Goal: Find specific page/section: Find specific page/section

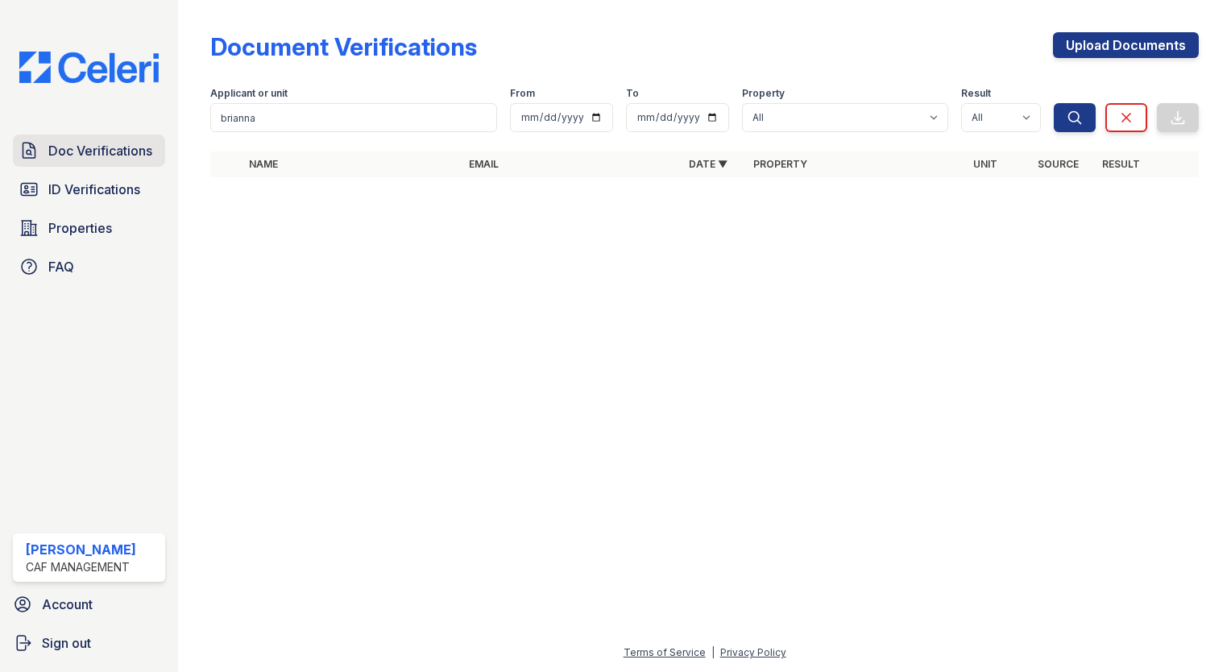
click at [75, 152] on span "Doc Verifications" at bounding box center [100, 150] width 104 height 19
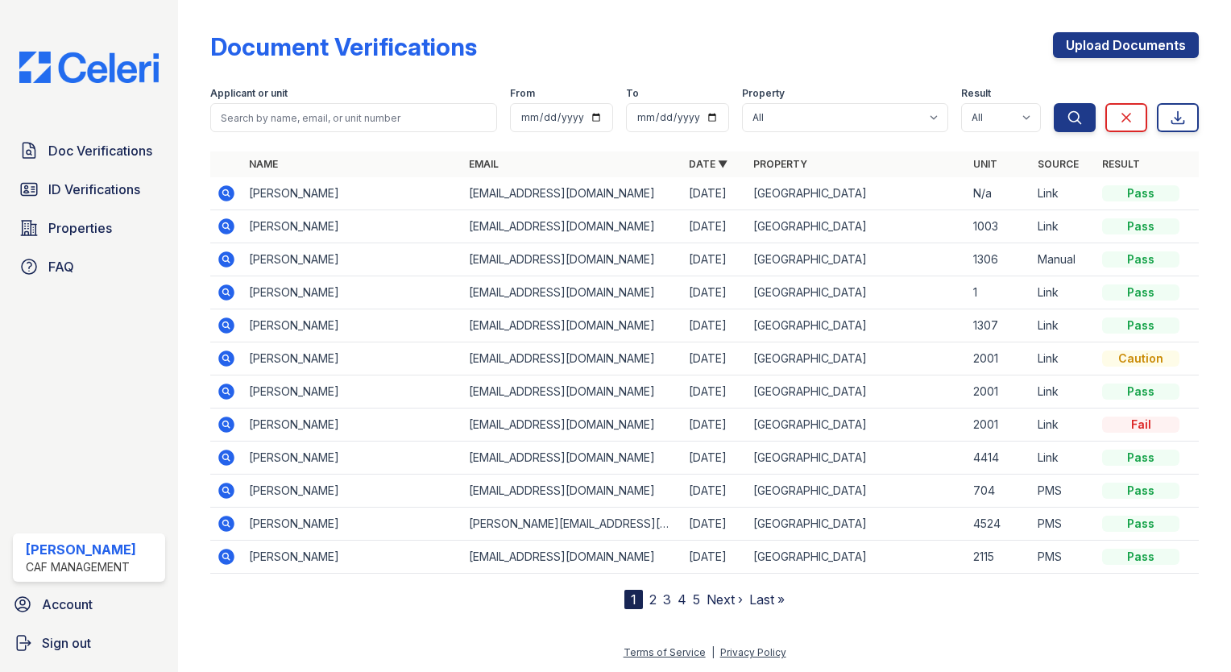
click at [230, 195] on icon at bounding box center [226, 193] width 16 height 16
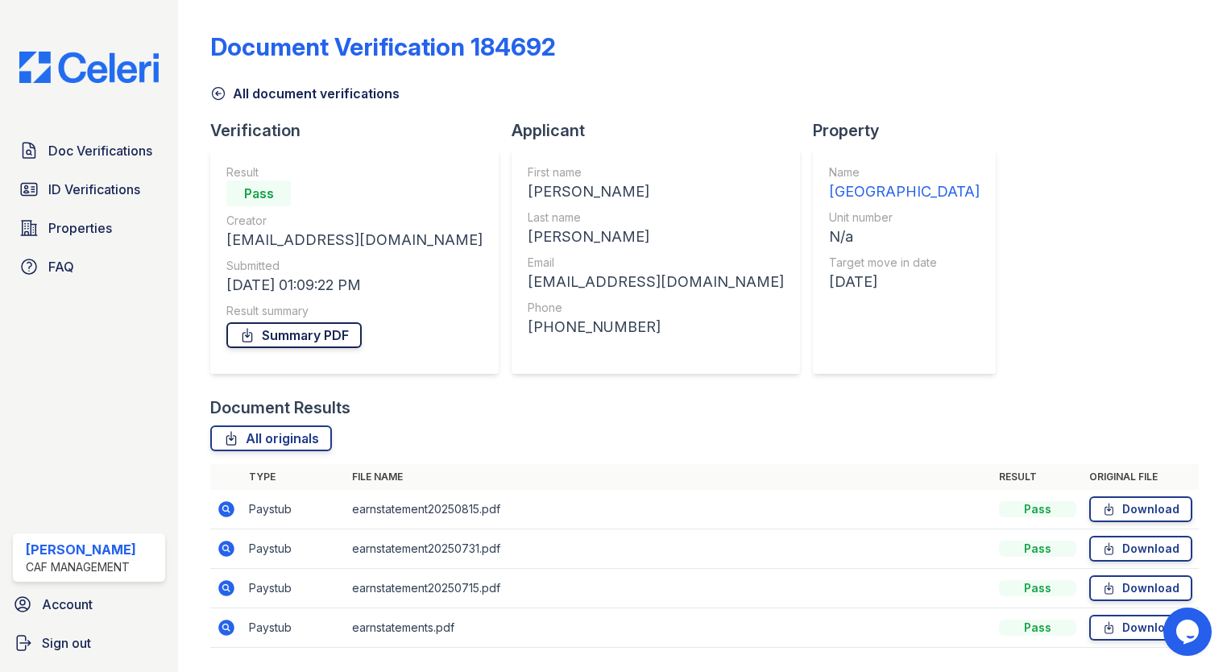
click at [274, 329] on link "Summary PDF" at bounding box center [293, 335] width 135 height 26
click at [68, 92] on div "Doc Verifications ID Verifications Properties FAQ Ashley Garza CAF Management A…" at bounding box center [89, 336] width 178 height 672
click at [82, 178] on link "ID Verifications" at bounding box center [89, 189] width 152 height 32
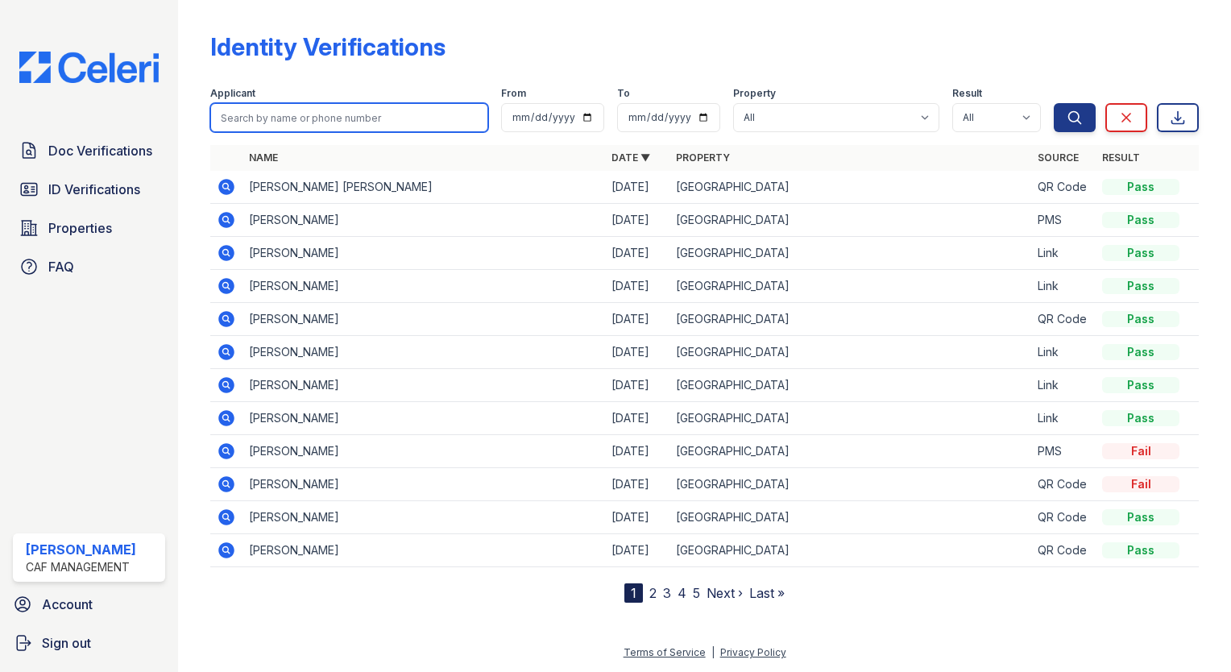
click at [274, 124] on input "search" at bounding box center [349, 117] width 278 height 29
type input "donna"
click at [1054, 103] on button "Search" at bounding box center [1075, 117] width 42 height 29
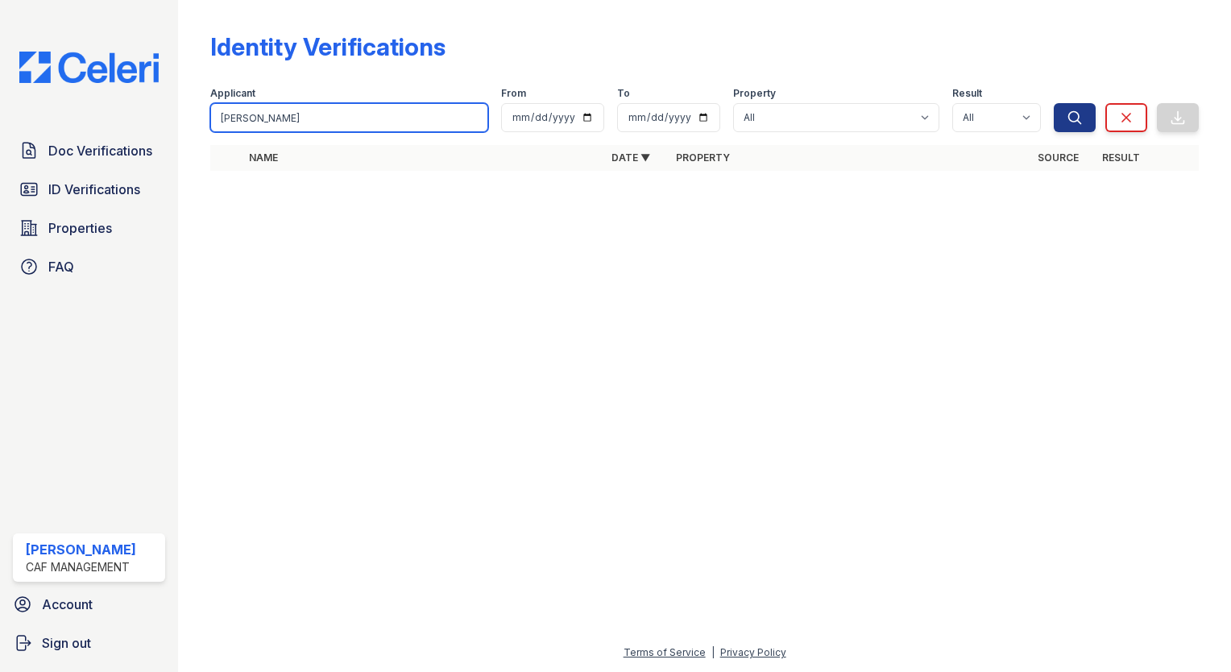
click at [471, 120] on input "donna" at bounding box center [349, 117] width 278 height 29
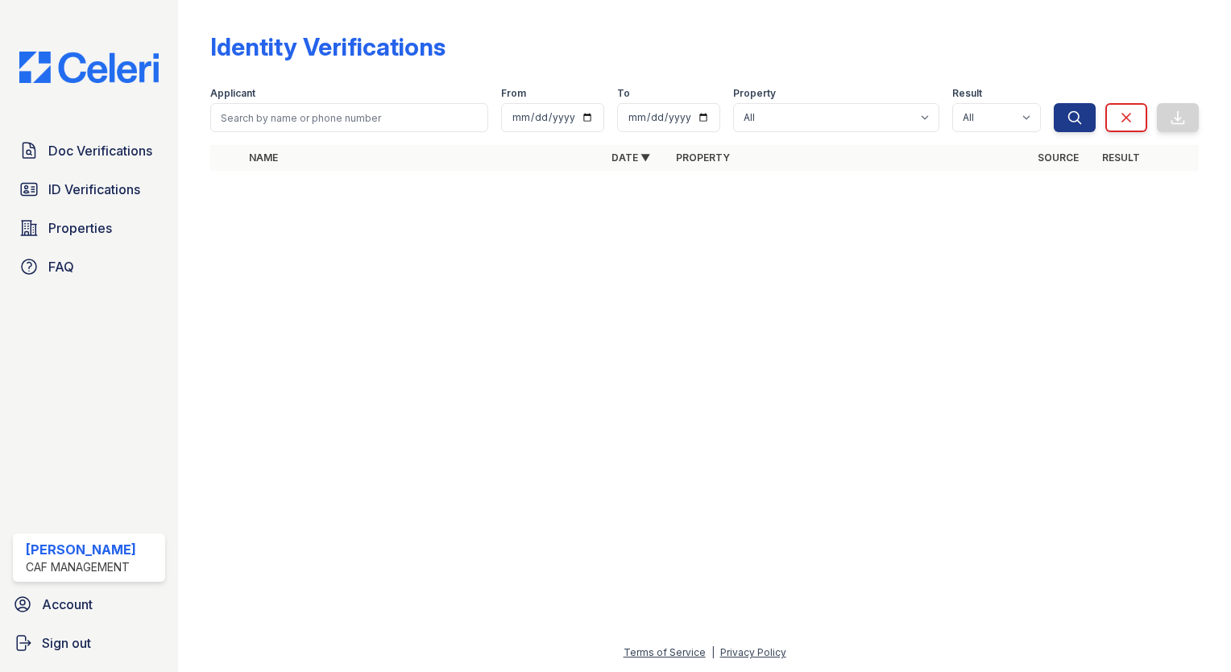
click at [45, 211] on div "Doc Verifications ID Verifications Properties FAQ" at bounding box center [88, 209] width 165 height 148
click at [70, 188] on span "ID Verifications" at bounding box center [94, 189] width 92 height 19
